Goal: Task Accomplishment & Management: Use online tool/utility

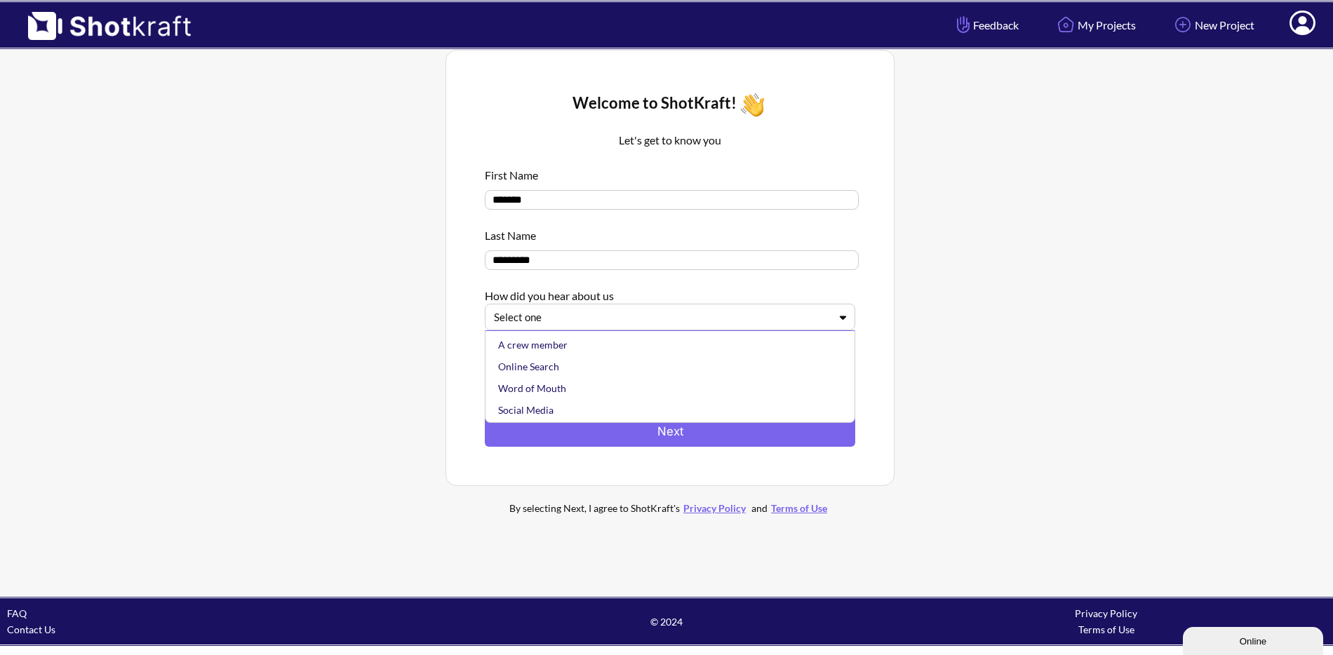
click at [591, 323] on div at bounding box center [661, 317] width 335 height 16
click at [572, 371] on div "Online Search" at bounding box center [673, 367] width 356 height 22
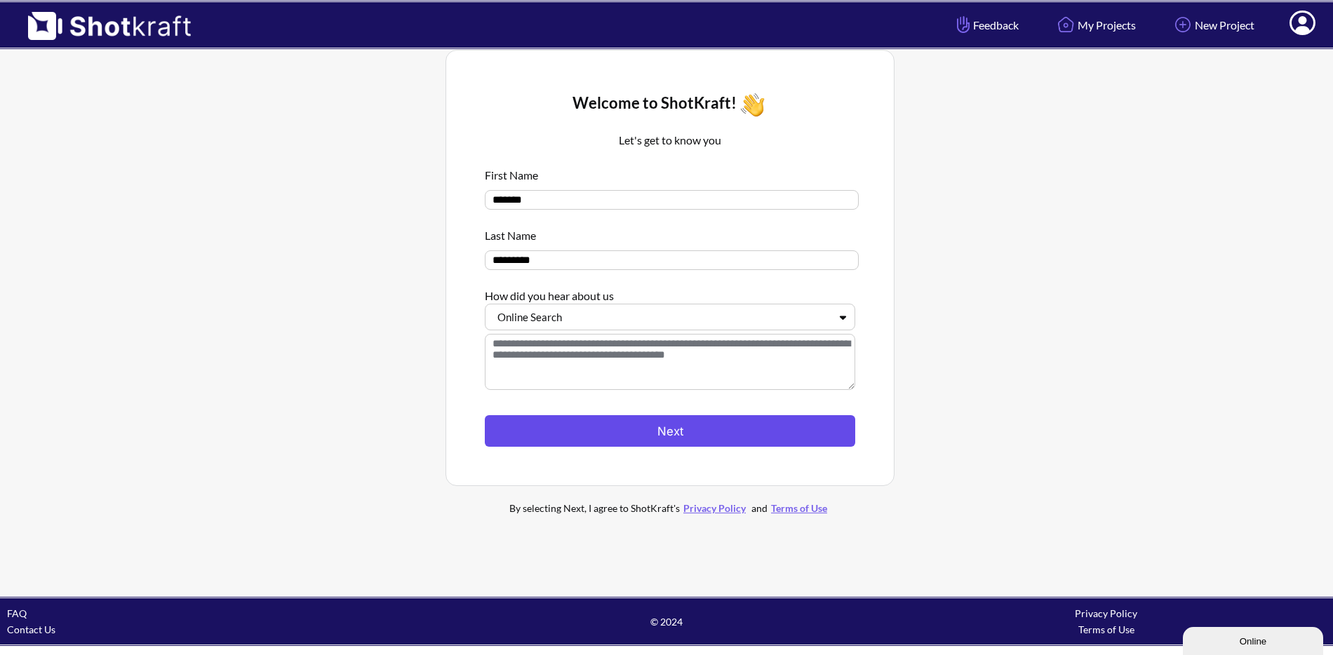
click at [649, 440] on button "Next" at bounding box center [670, 431] width 370 height 32
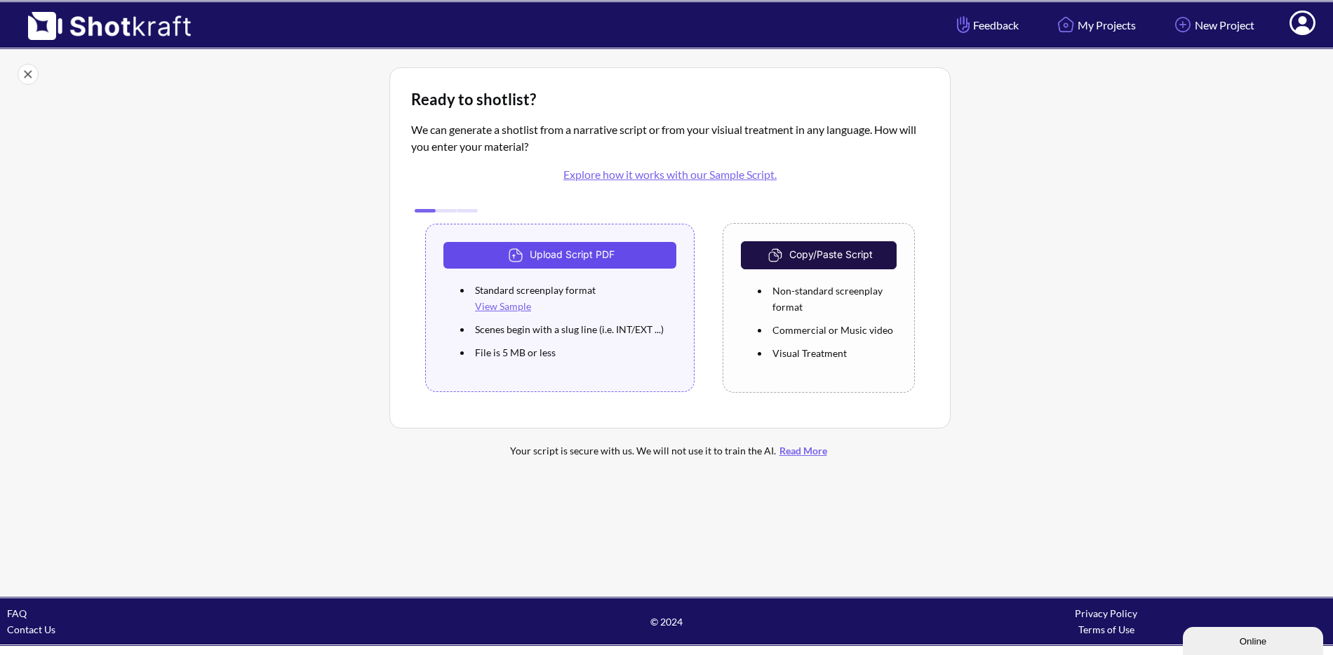
click at [545, 246] on button "Upload Script PDF" at bounding box center [559, 255] width 233 height 27
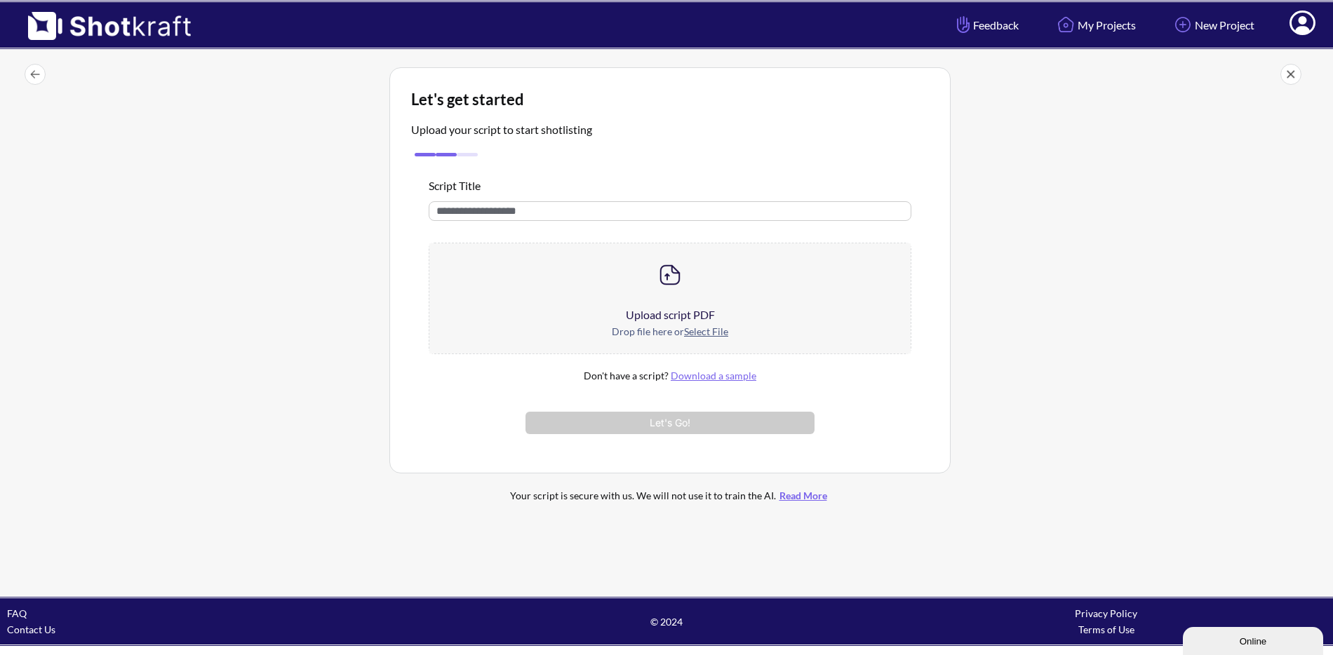
click at [691, 332] on u "Select File" at bounding box center [706, 331] width 44 height 12
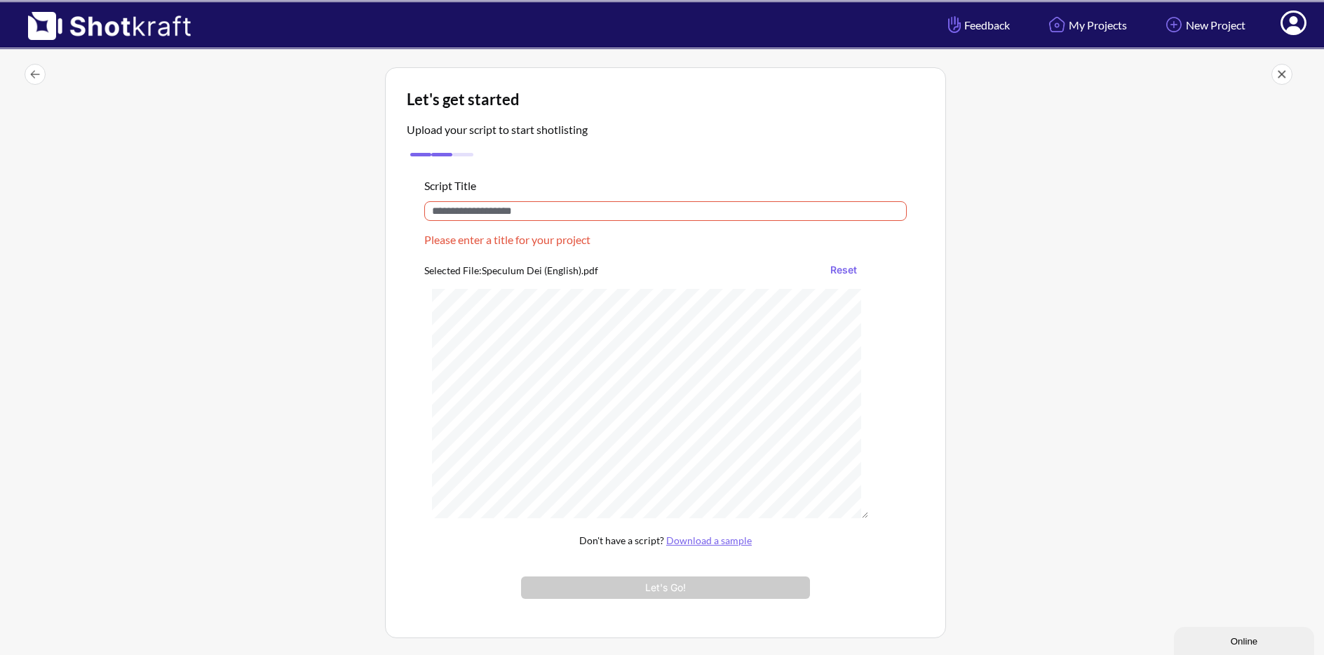
click at [492, 212] on input "text" at bounding box center [665, 211] width 483 height 20
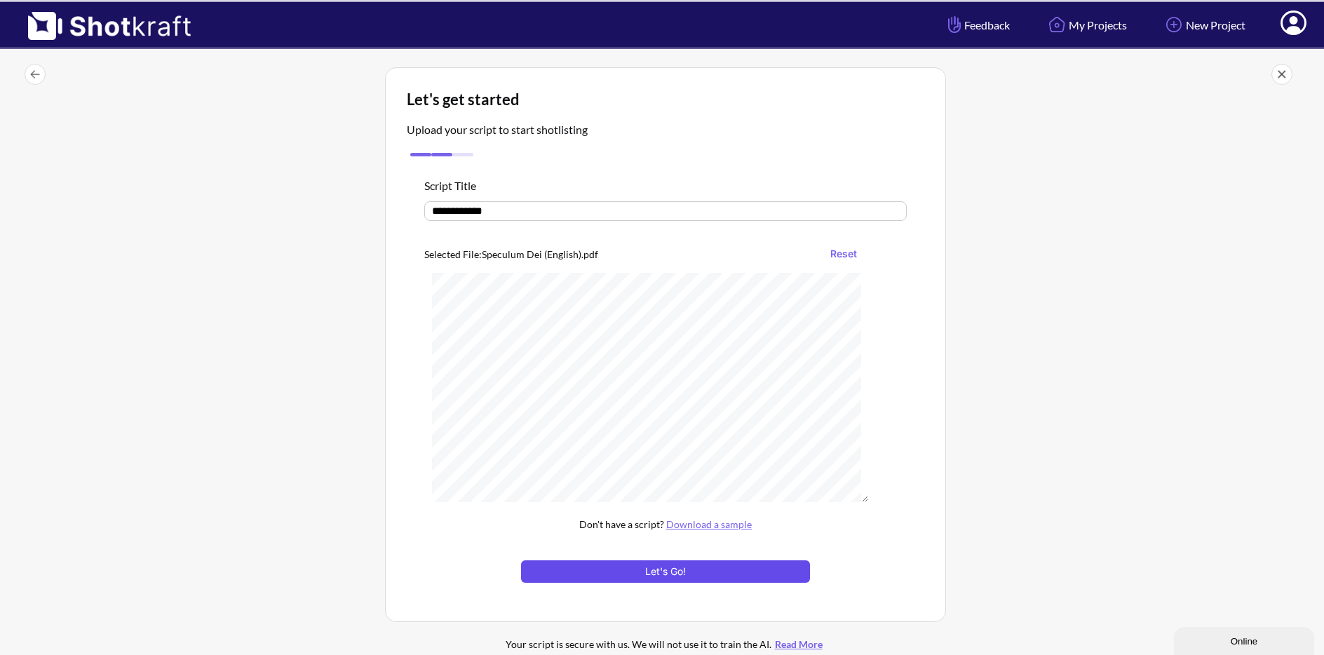
type input "**********"
click at [678, 576] on button "Let's Go!" at bounding box center [665, 571] width 289 height 22
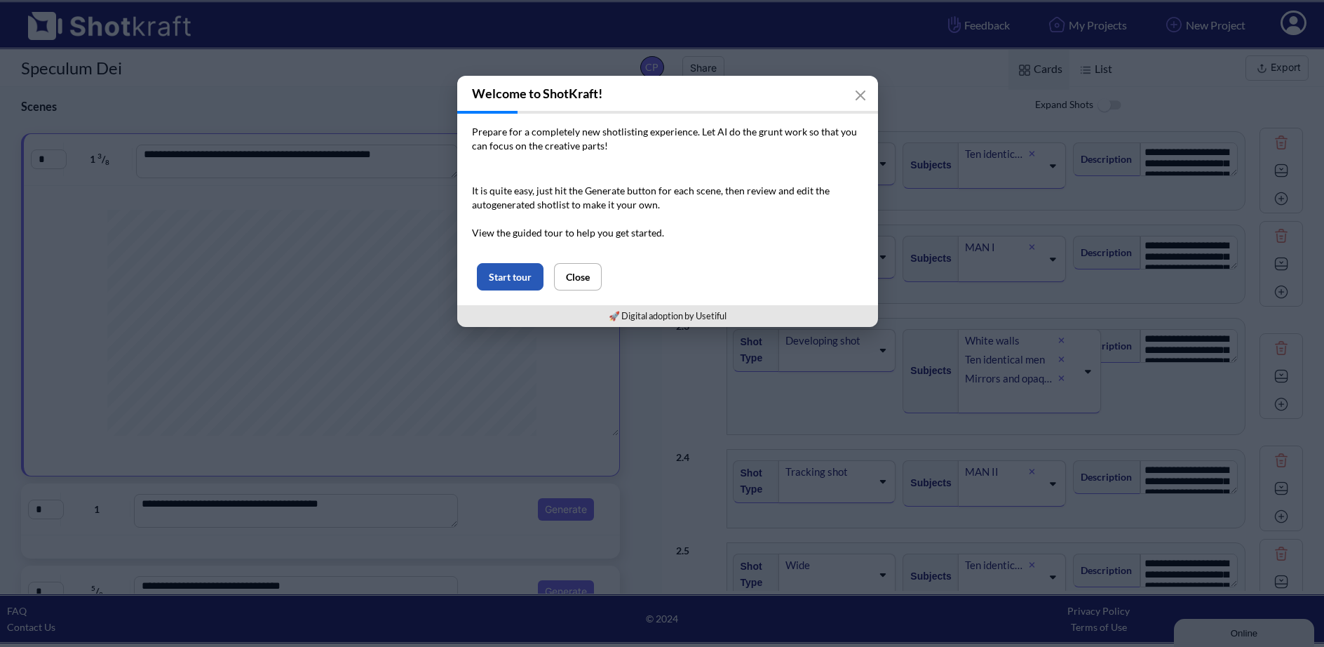
click at [528, 279] on button "Start tour" at bounding box center [510, 276] width 67 height 27
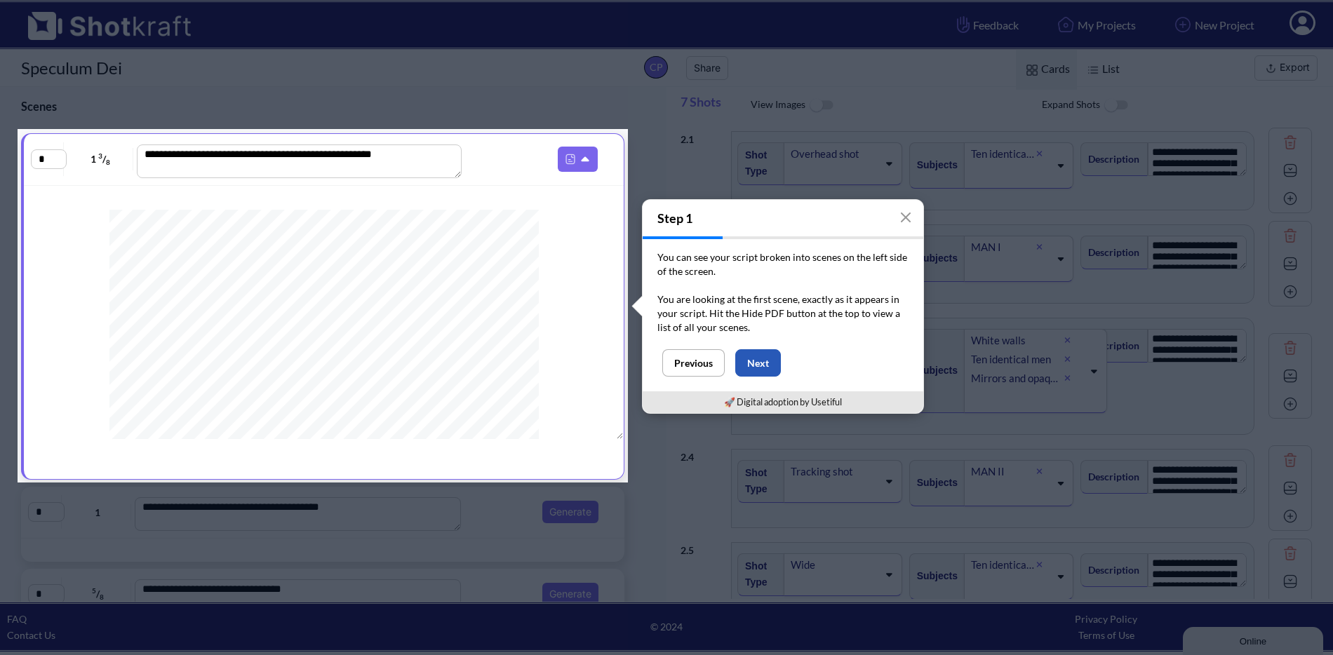
click at [759, 360] on button "Next" at bounding box center [758, 362] width 46 height 27
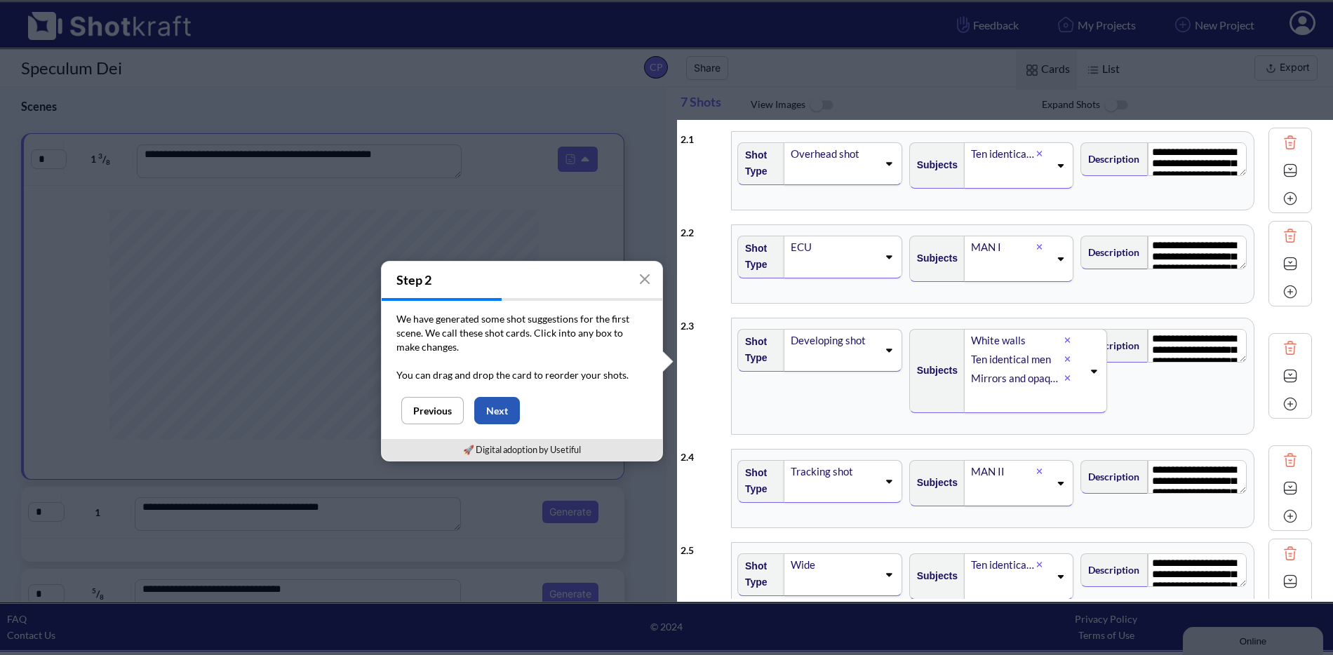
click at [502, 406] on button "Next" at bounding box center [497, 410] width 46 height 27
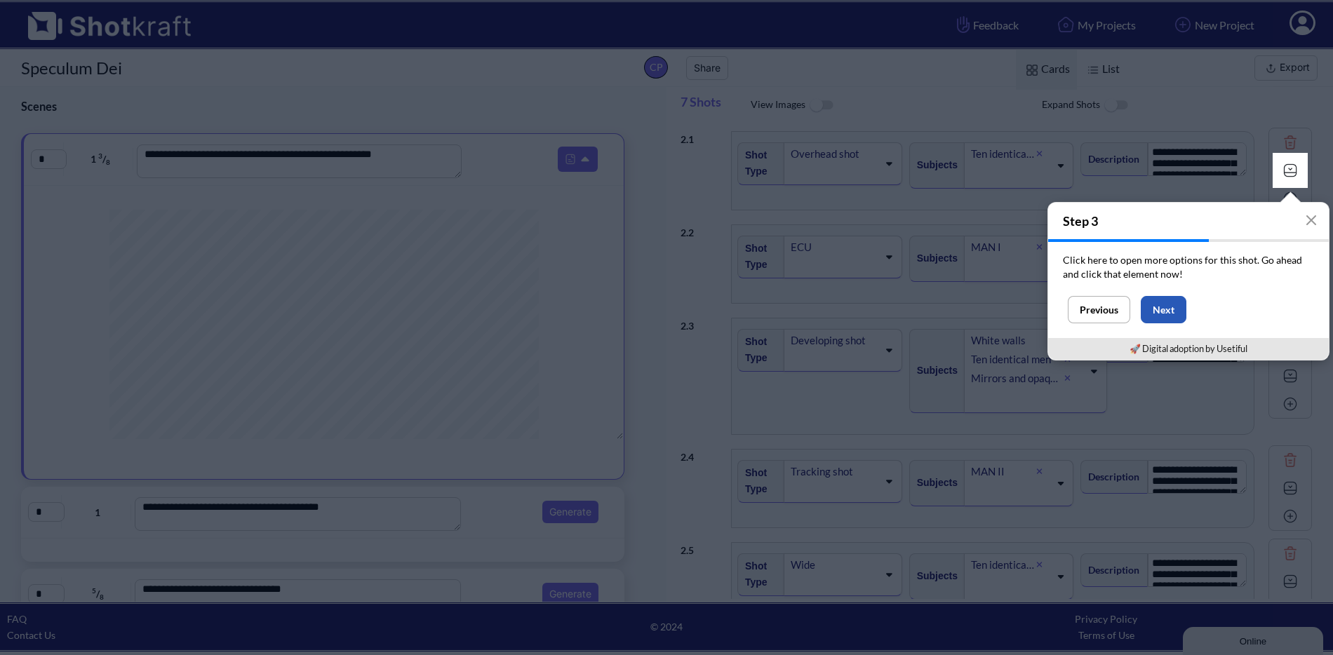
click at [1165, 311] on button "Next" at bounding box center [1163, 309] width 46 height 27
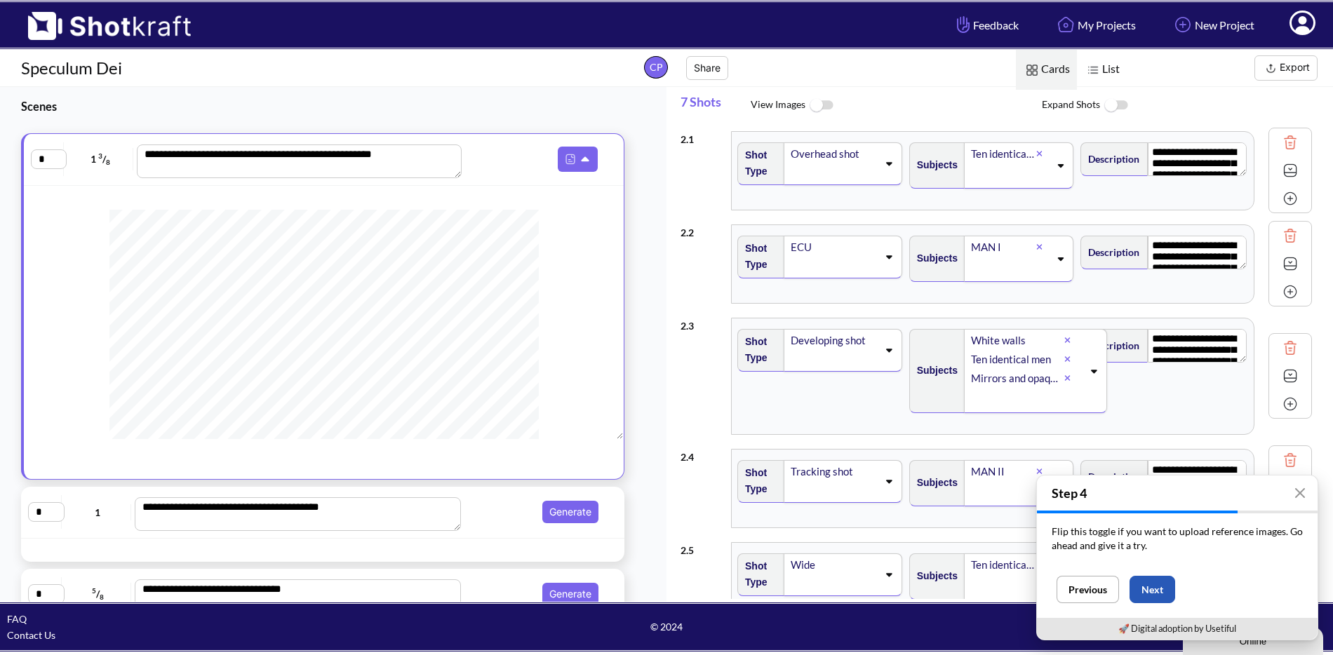
click at [1155, 592] on button "Next" at bounding box center [1152, 589] width 46 height 27
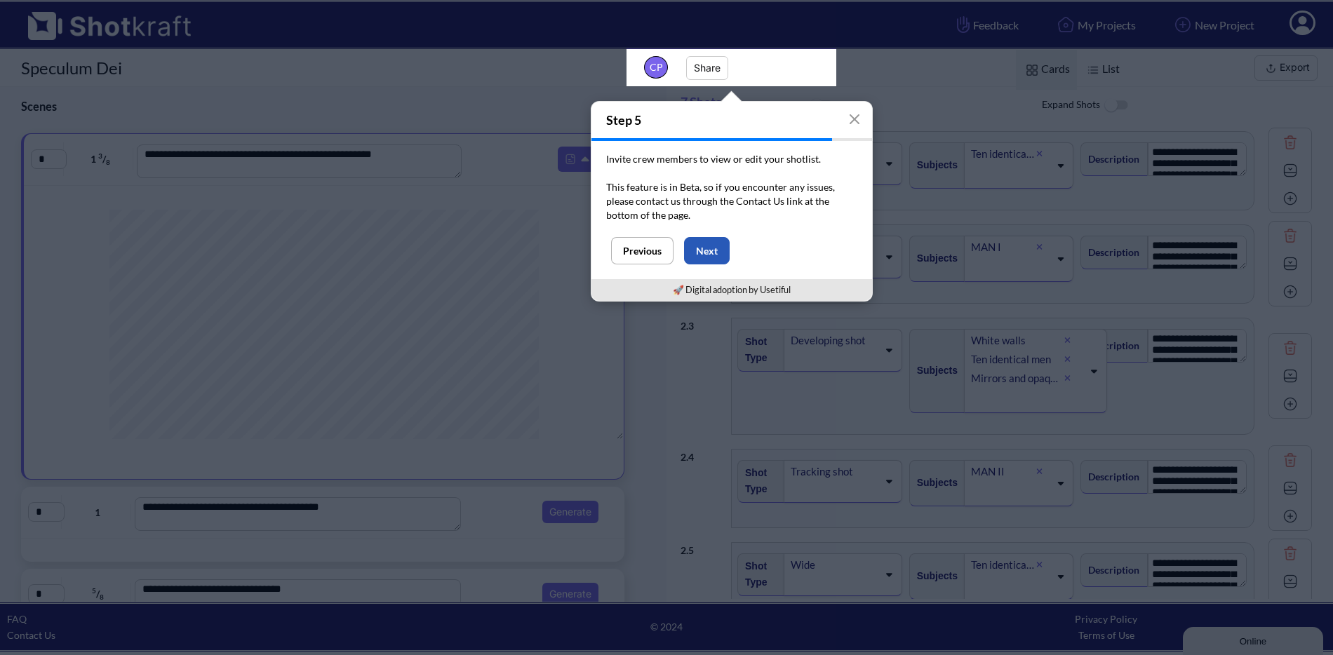
click at [722, 260] on button "Next" at bounding box center [707, 250] width 46 height 27
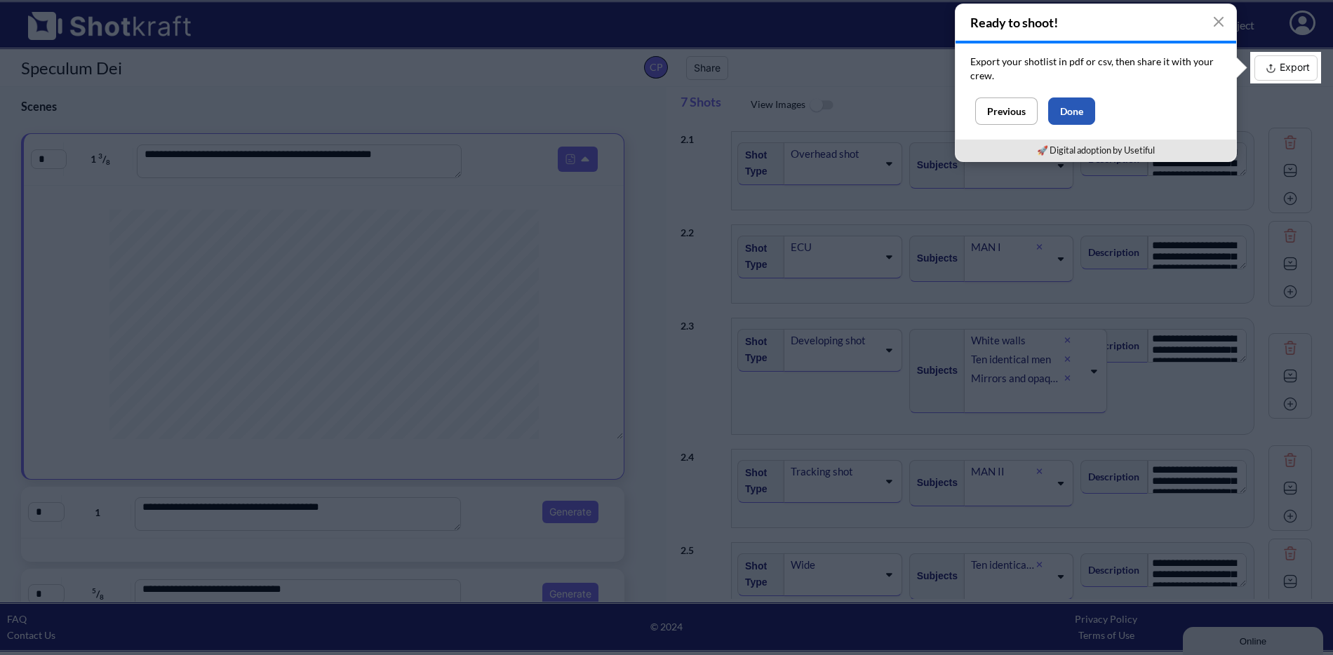
click at [1077, 118] on button "Done" at bounding box center [1071, 110] width 47 height 27
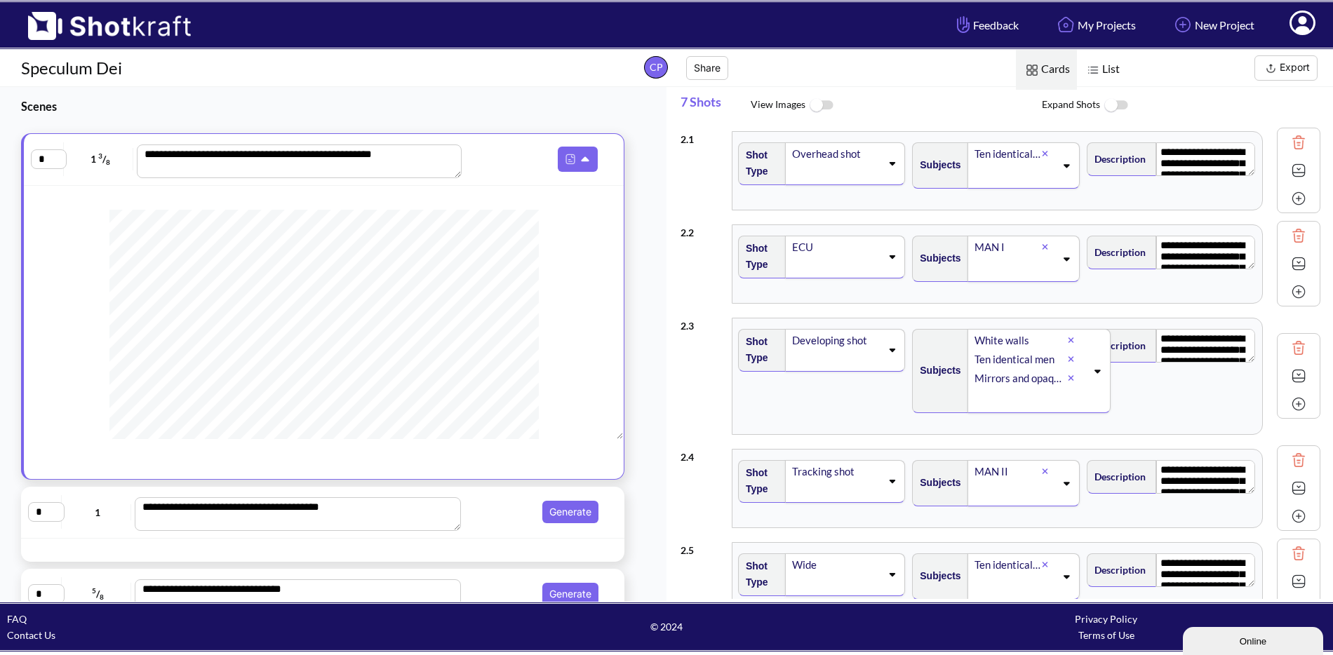
click at [1288, 169] on img at bounding box center [1298, 170] width 21 height 21
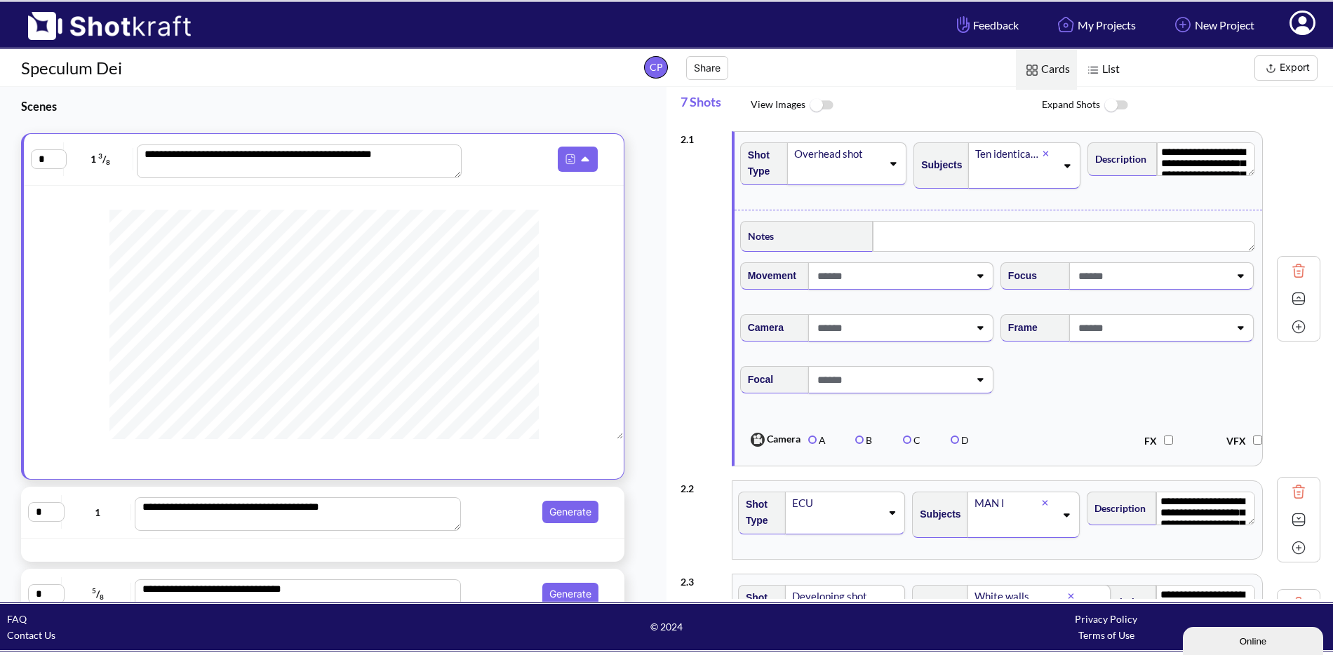
click at [1292, 298] on img at bounding box center [1298, 298] width 21 height 21
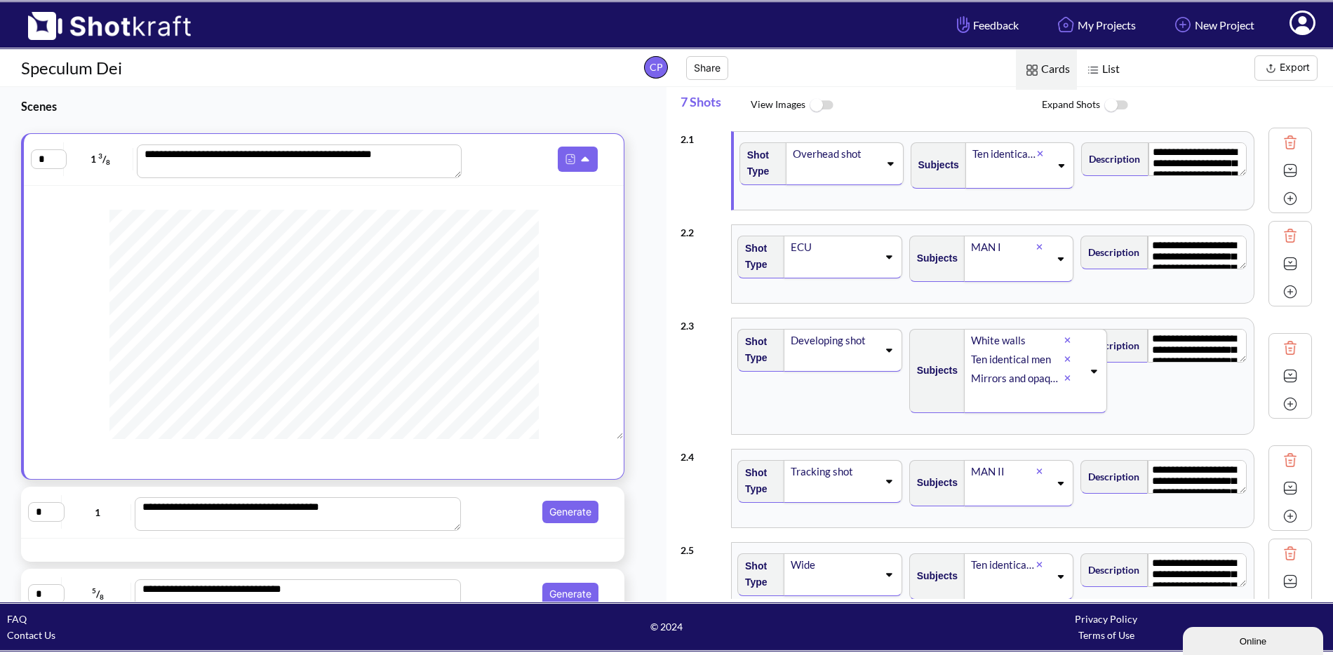
click at [829, 106] on img at bounding box center [821, 105] width 32 height 30
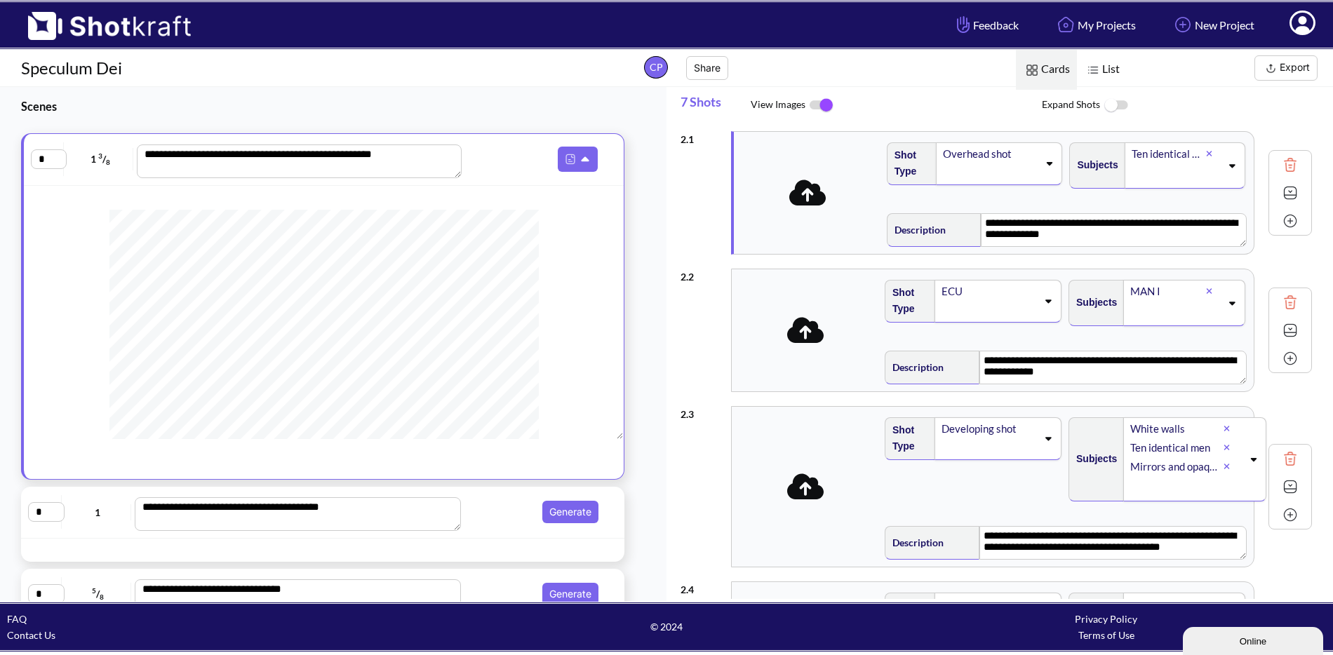
click at [814, 105] on img at bounding box center [821, 104] width 32 height 29
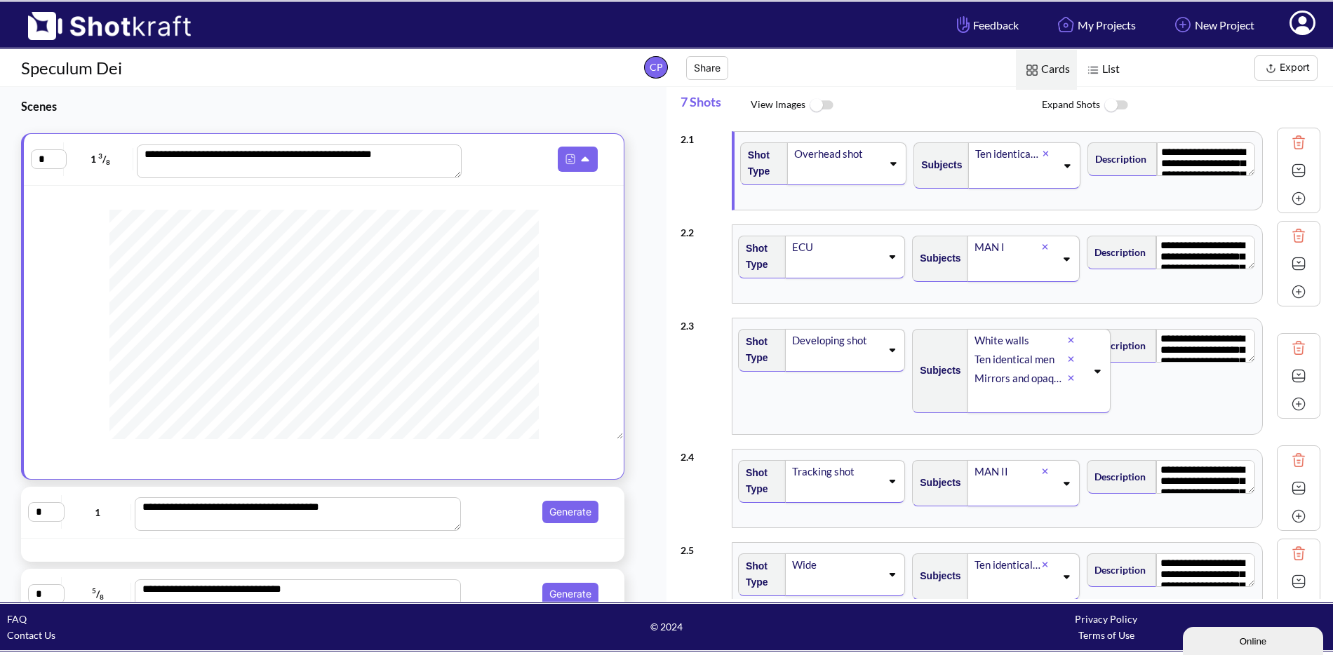
click at [886, 252] on icon at bounding box center [891, 257] width 19 height 10
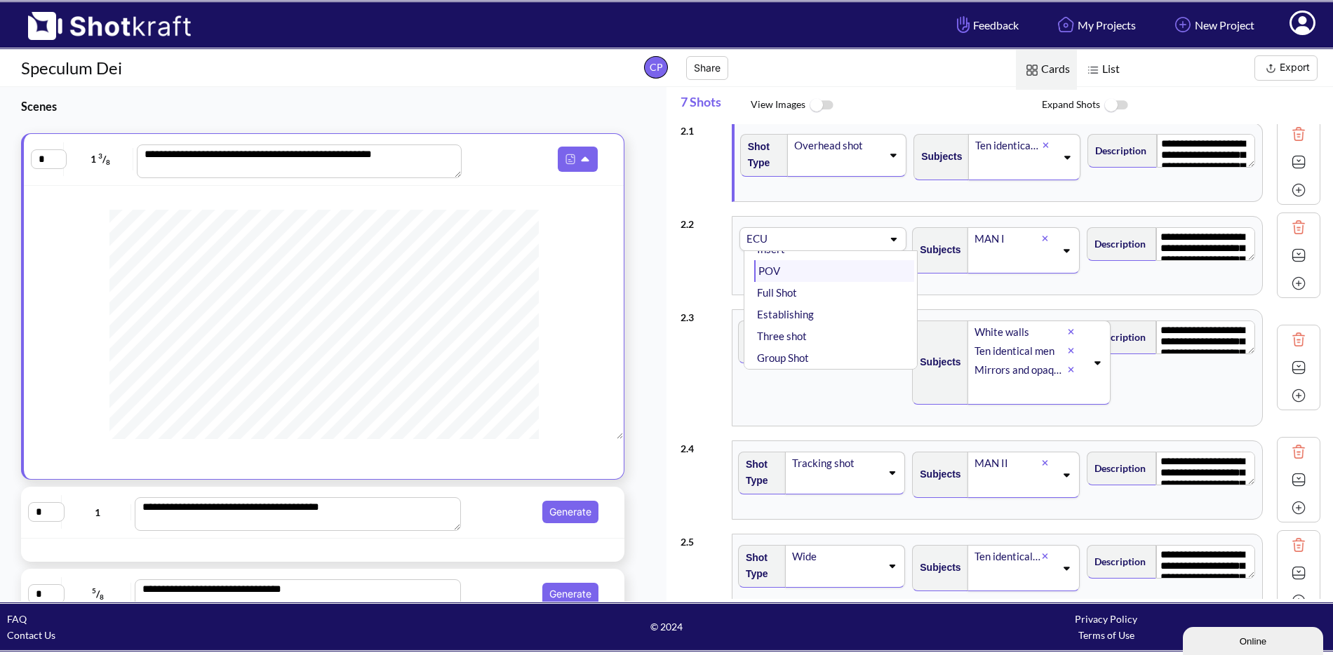
scroll to position [309, 0]
click at [912, 198] on div "**********" at bounding box center [997, 162] width 527 height 78
click at [1063, 250] on icon at bounding box center [1066, 251] width 6 height 4
click at [1026, 193] on div "Subjects Ten identical men" at bounding box center [997, 162] width 173 height 71
click at [1131, 250] on span "Description" at bounding box center [1116, 243] width 58 height 23
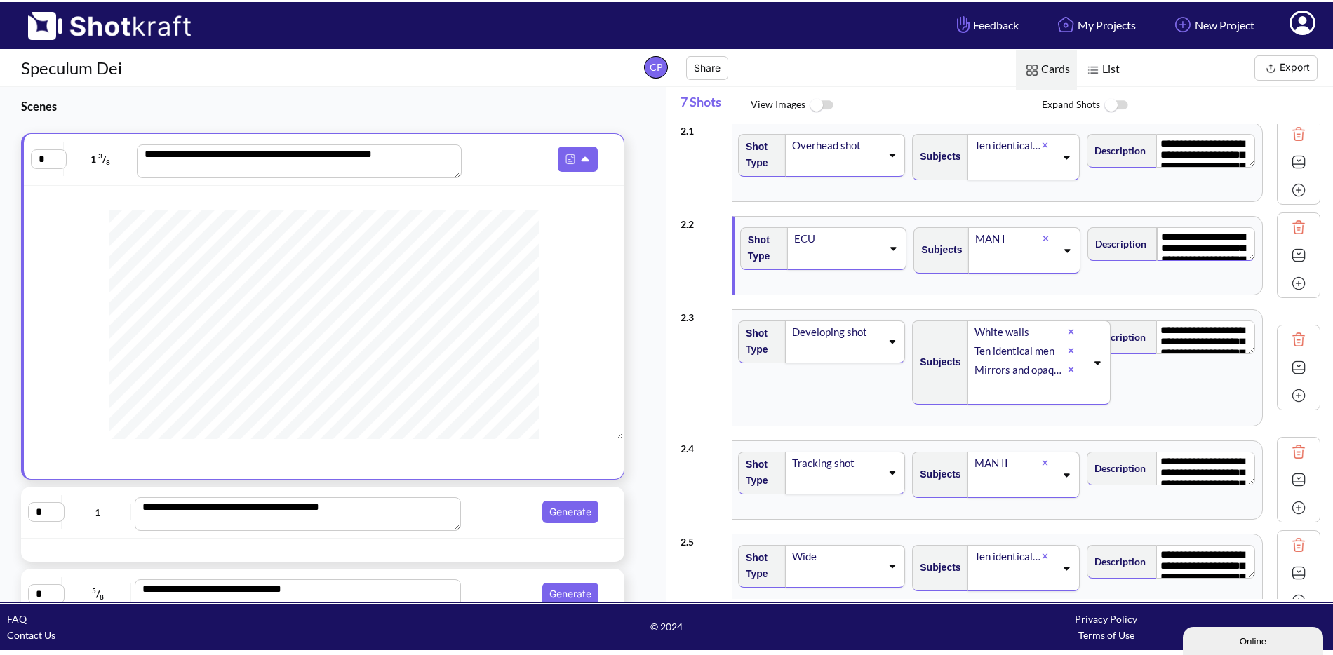
click at [1190, 251] on textarea "**********" at bounding box center [1206, 244] width 98 height 34
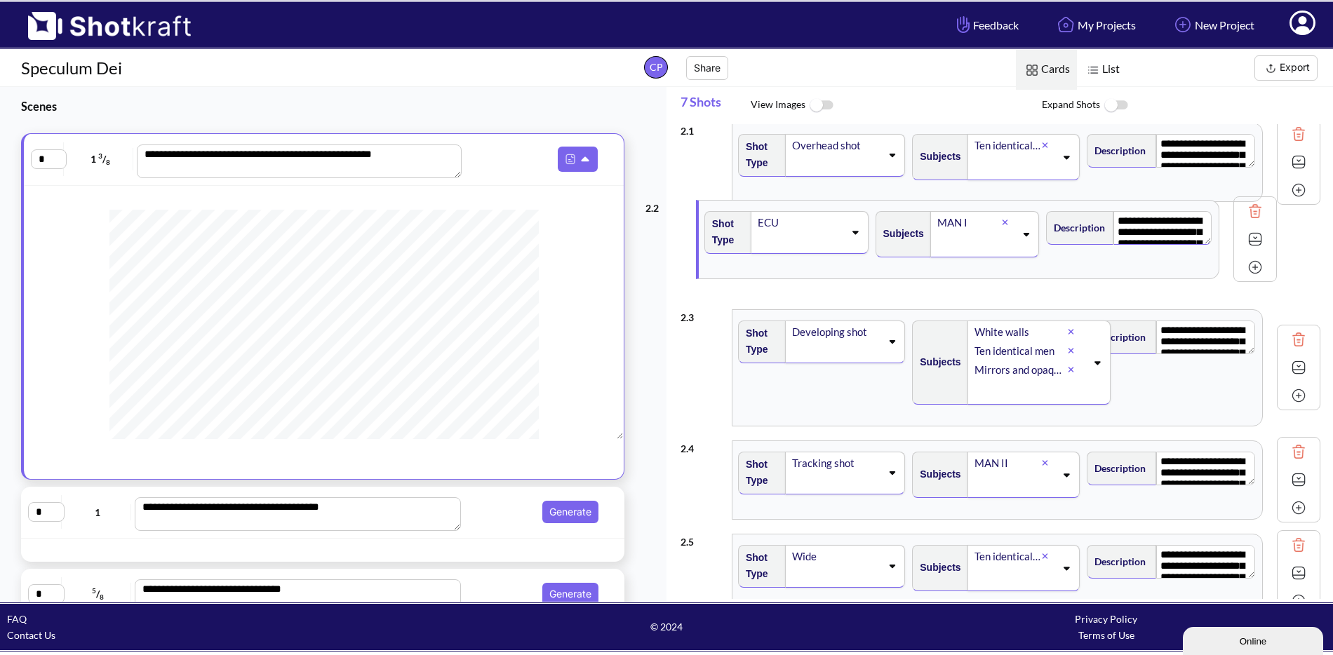
scroll to position [0, 0]
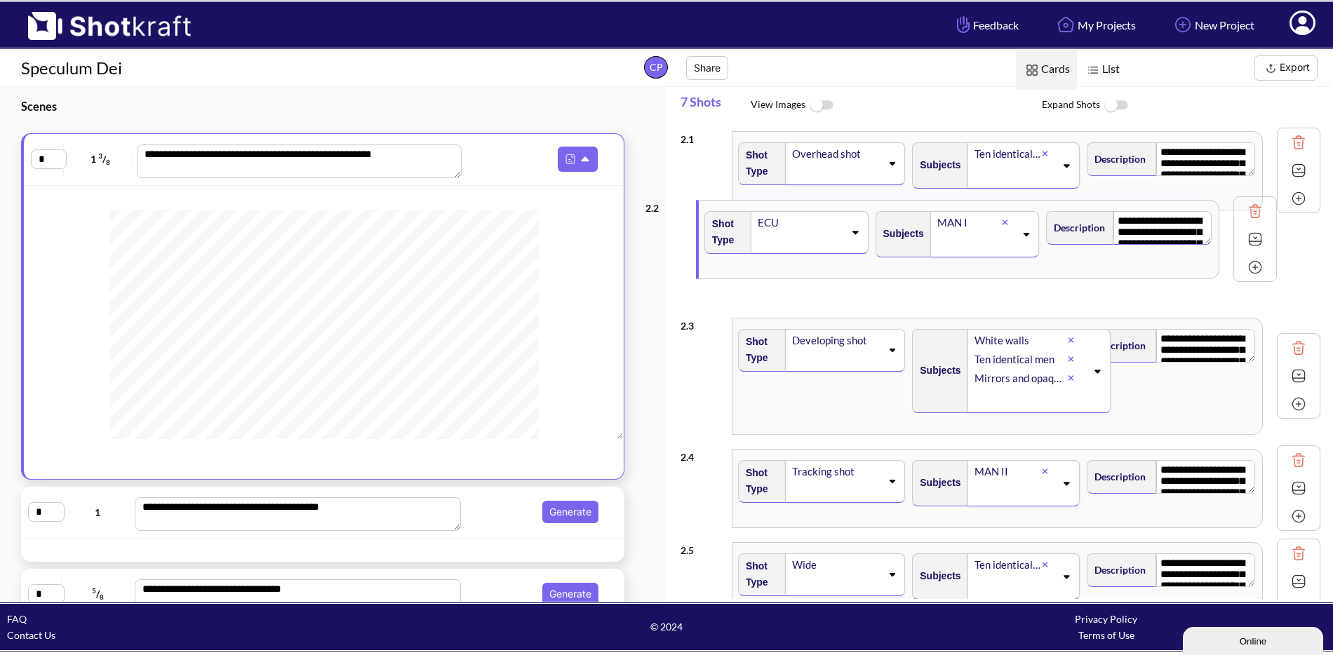
drag, startPoint x: 1246, startPoint y: 261, endPoint x: 1213, endPoint y: 247, distance: 35.2
click at [1212, 248] on div "**********" at bounding box center [1000, 423] width 640 height 598
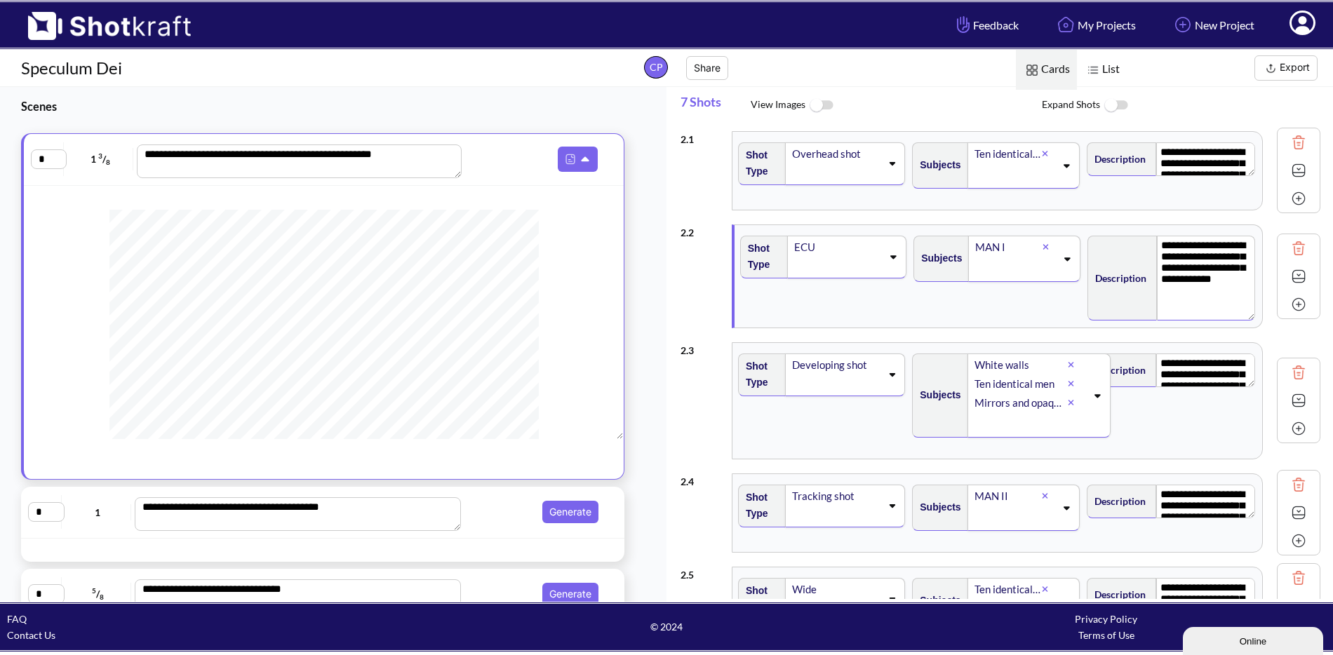
drag, startPoint x: 1243, startPoint y: 264, endPoint x: 1251, endPoint y: 316, distance: 51.9
click at [1251, 316] on div "**********" at bounding box center [997, 276] width 527 height 102
click at [1289, 278] on img at bounding box center [1298, 276] width 21 height 21
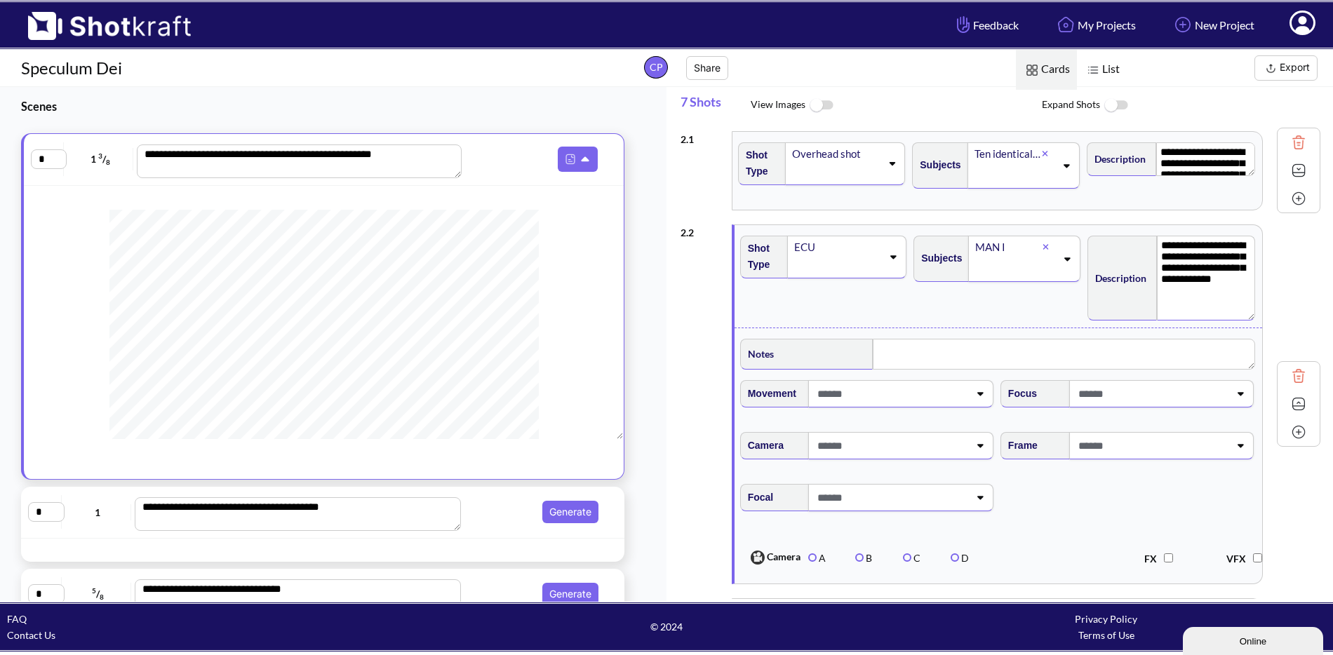
click at [1288, 406] on img at bounding box center [1298, 403] width 21 height 21
